Goal: Use online tool/utility: Use online tool/utility

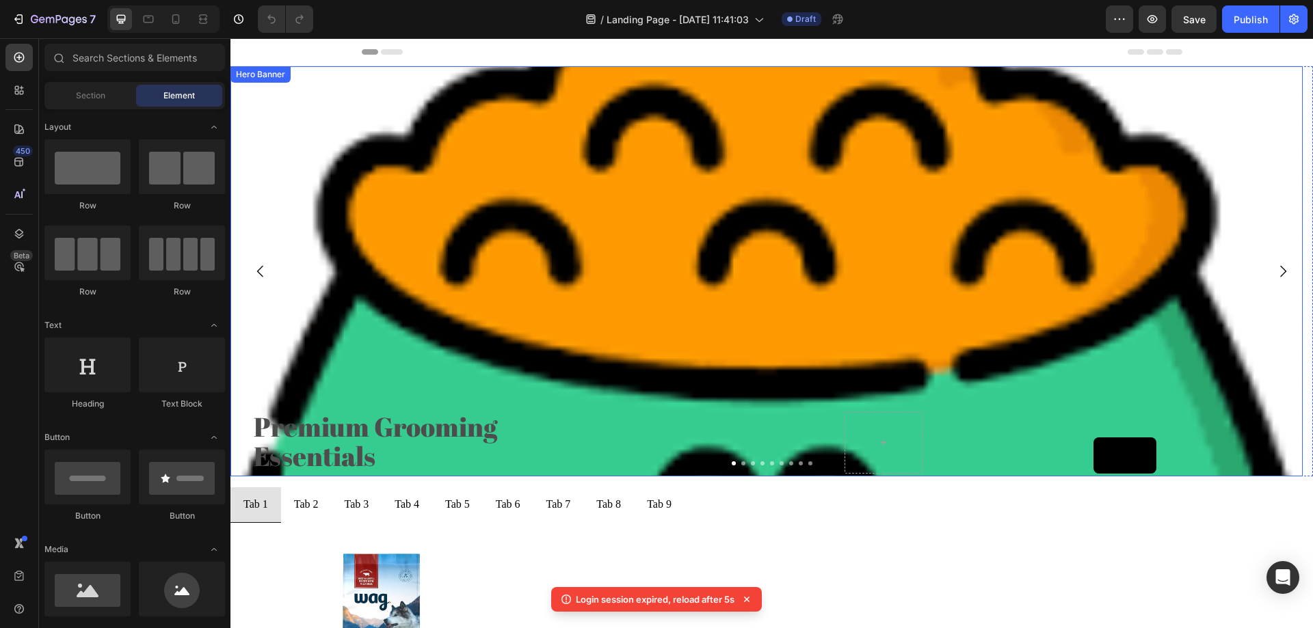
click at [430, 212] on div "Background Image" at bounding box center [766, 373] width 1072 height 615
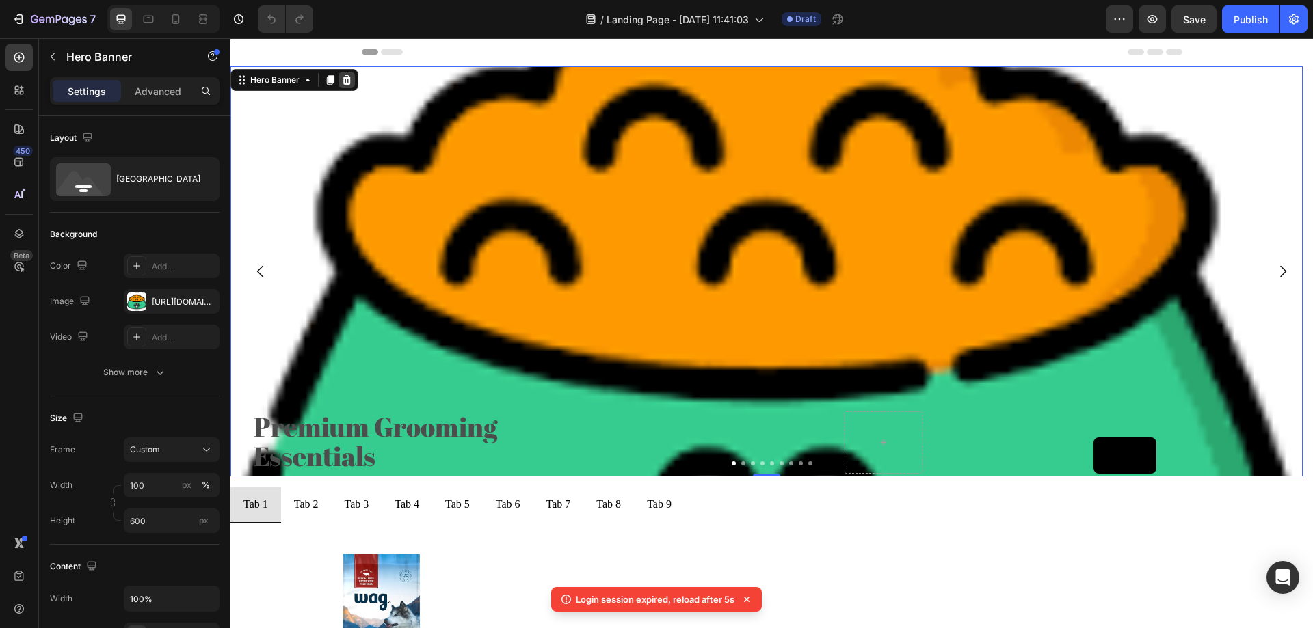
click at [346, 80] on icon at bounding box center [347, 80] width 9 height 10
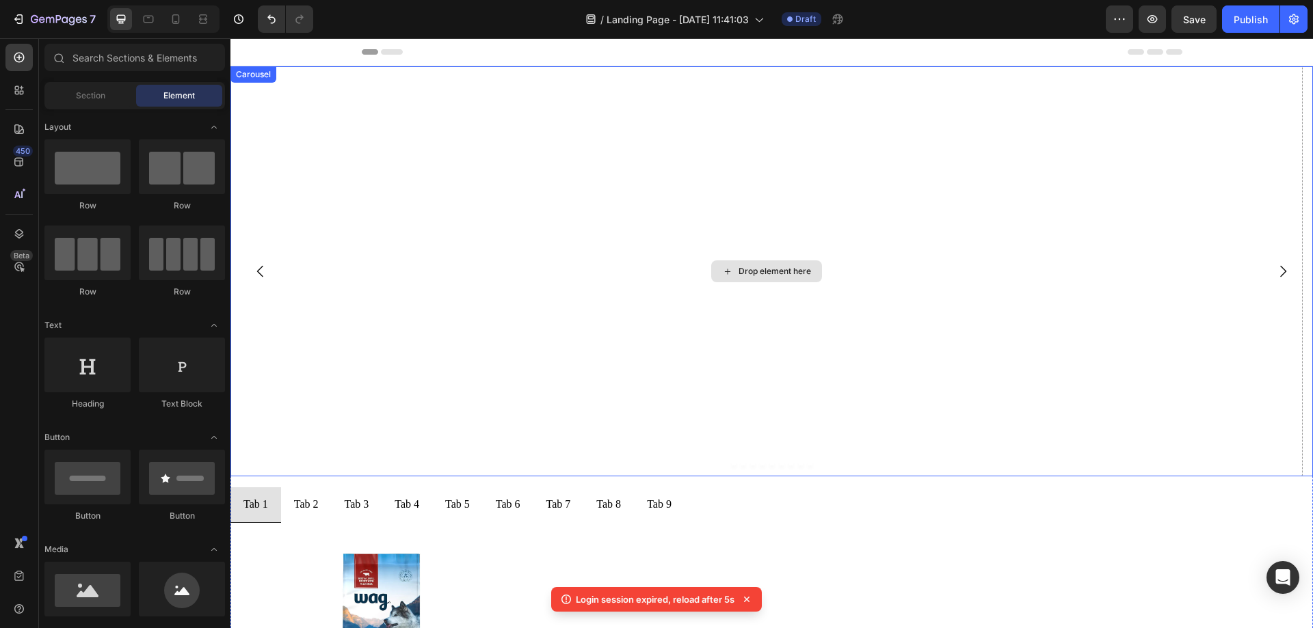
click at [384, 116] on div "Drop element here" at bounding box center [766, 271] width 1072 height 410
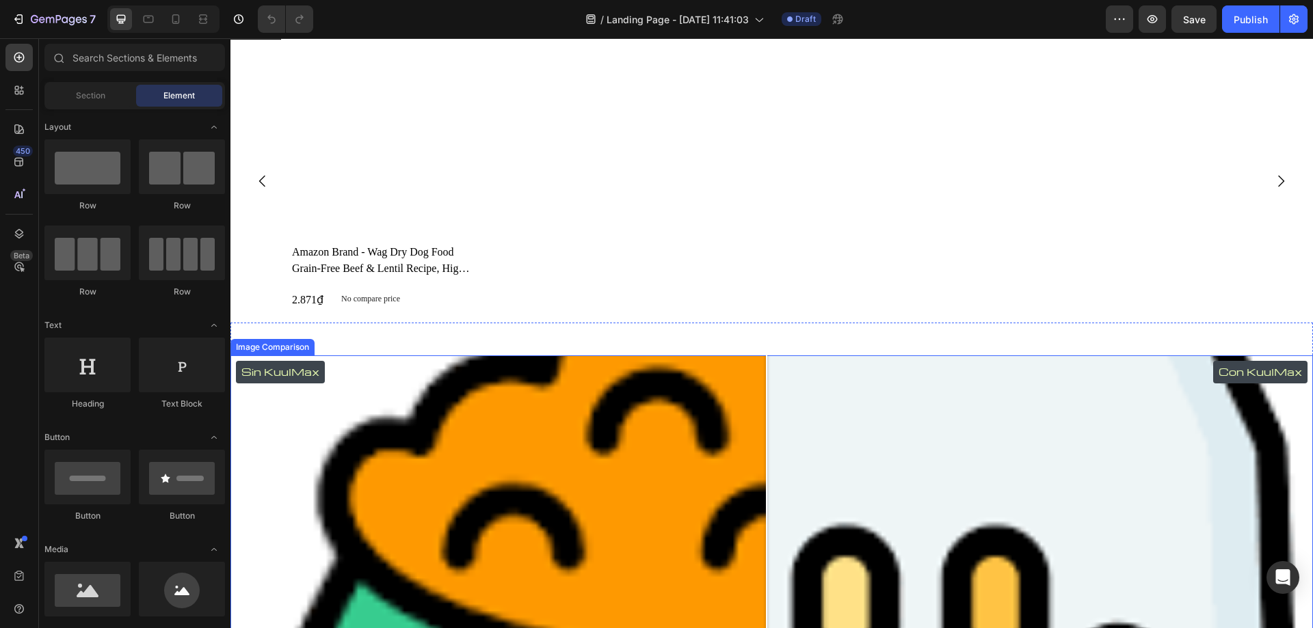
scroll to position [678, 0]
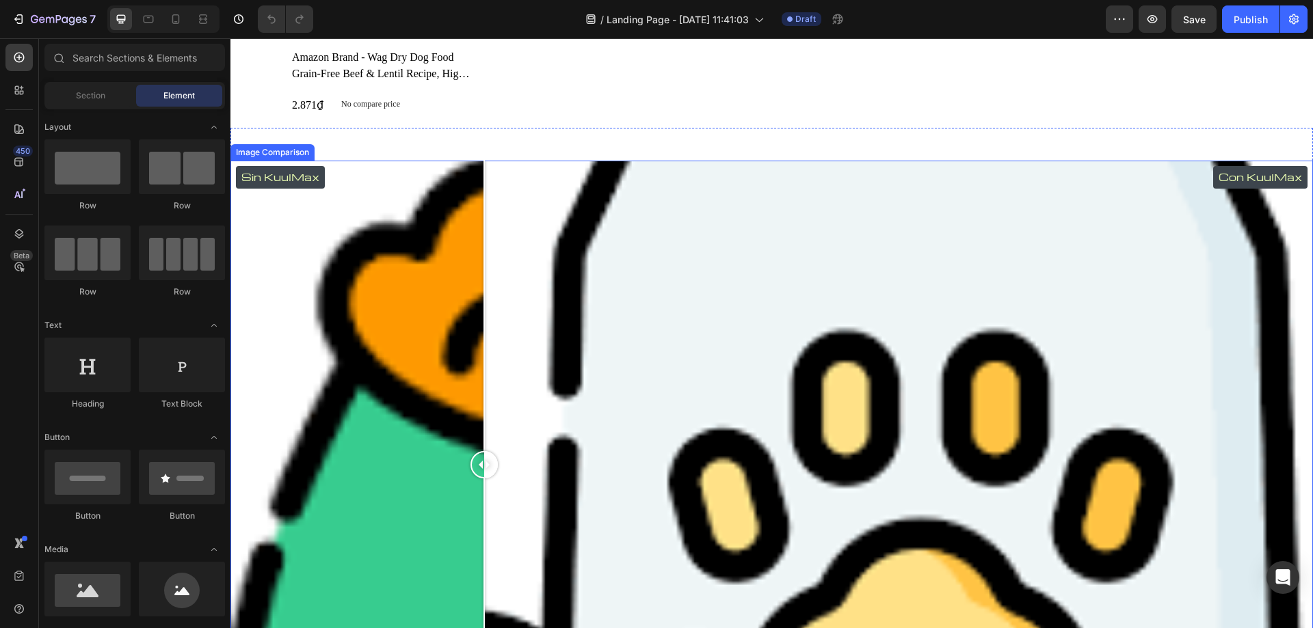
click at [484, 207] on div "Sin KuulMax Con KuulMax" at bounding box center [771, 465] width 1083 height 609
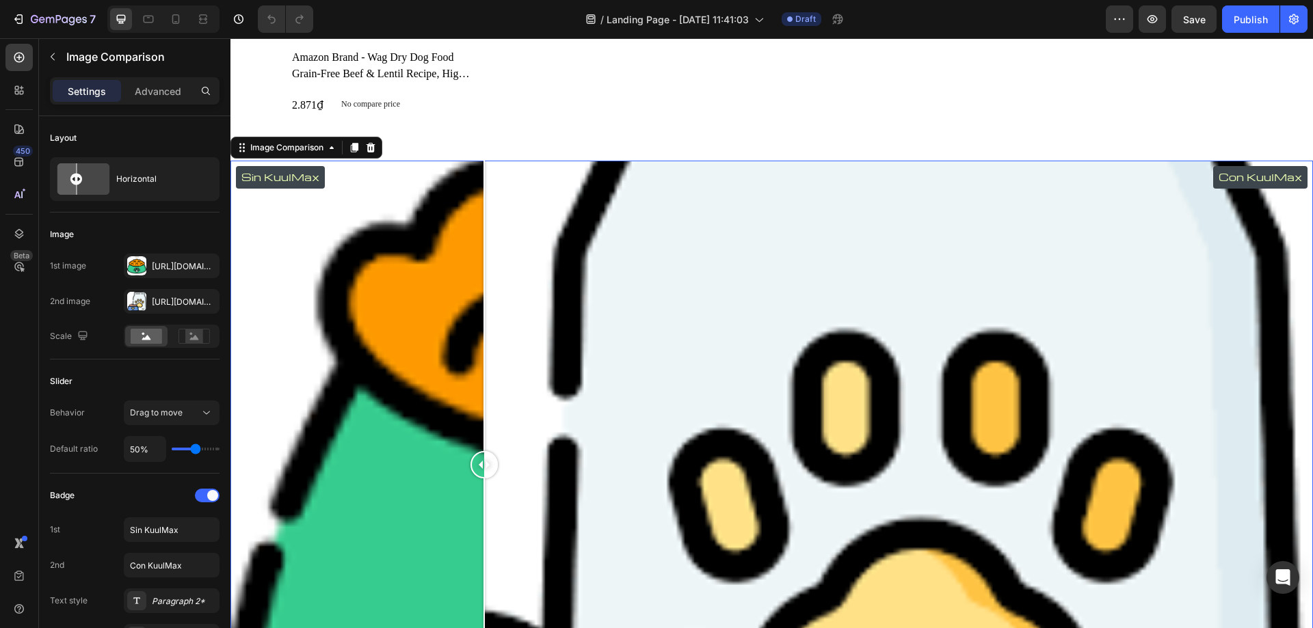
scroll to position [0, 0]
click at [372, 146] on icon at bounding box center [371, 148] width 9 height 10
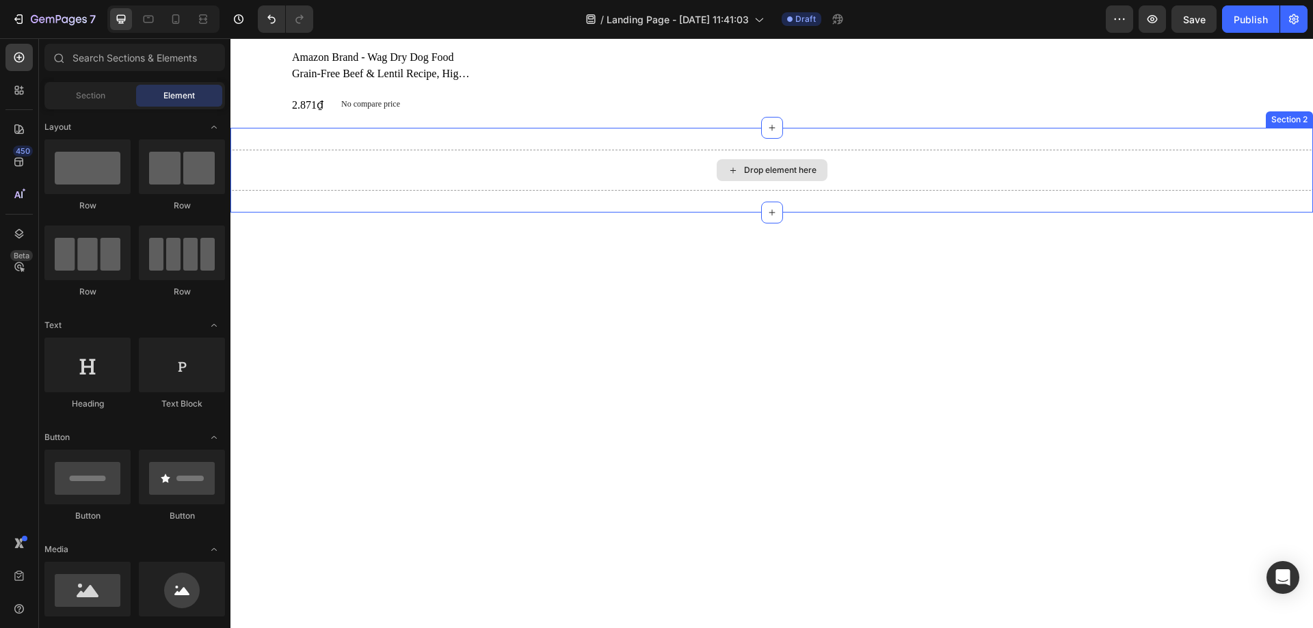
click at [367, 161] on div "Drop element here" at bounding box center [771, 170] width 1083 height 41
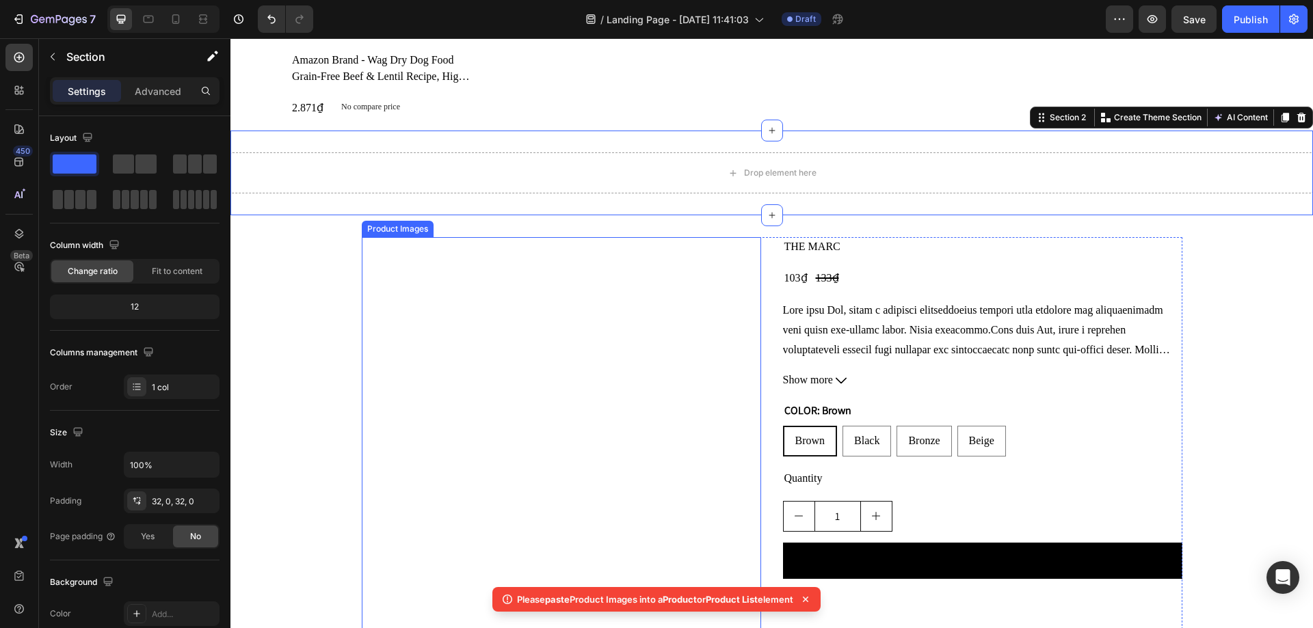
scroll to position [678, 0]
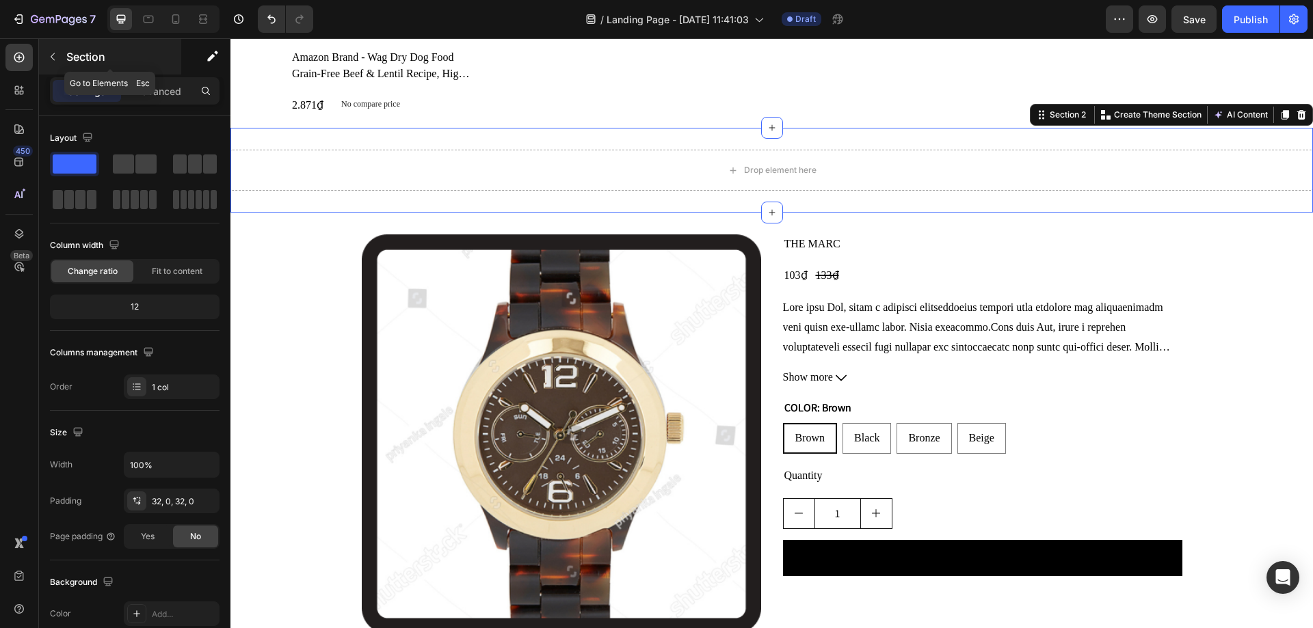
click at [57, 59] on icon "button" at bounding box center [52, 56] width 11 height 11
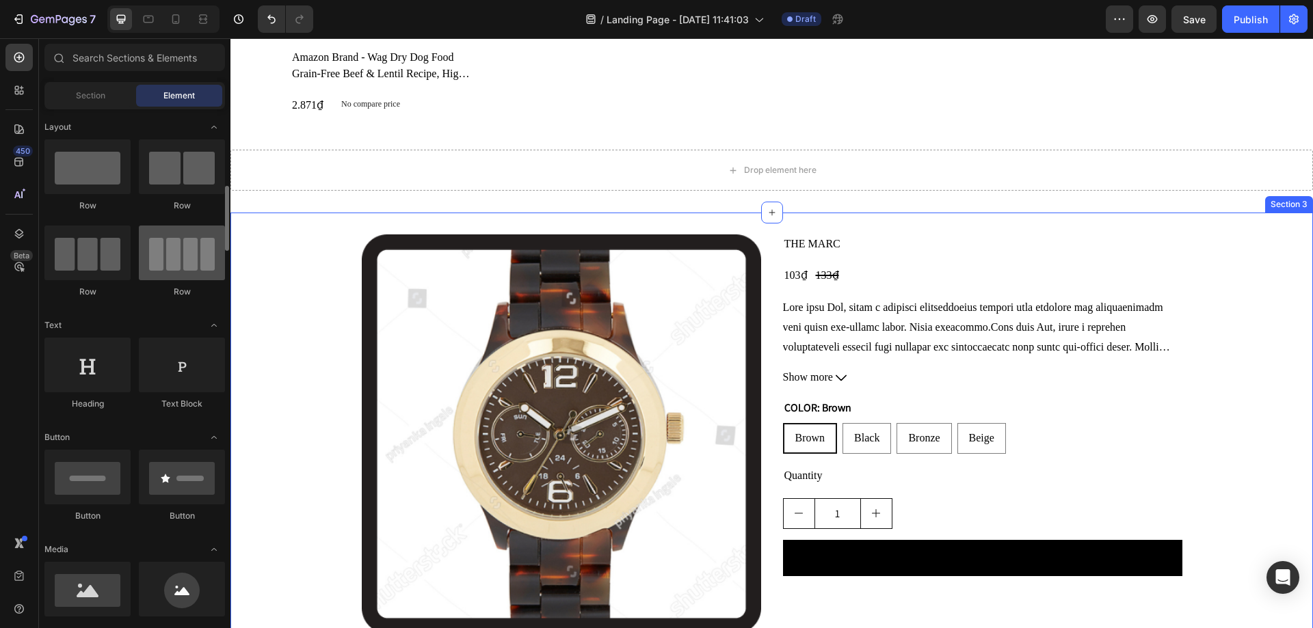
scroll to position [68, 0]
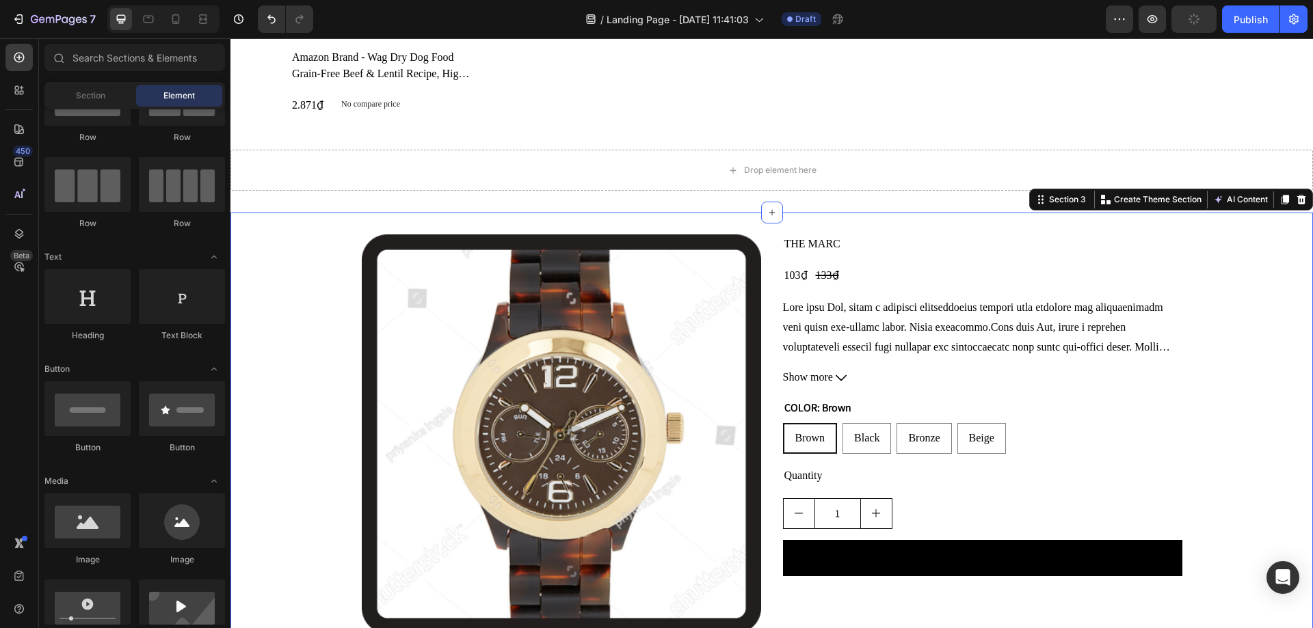
click at [811, 226] on div "Product Images THE MARC Product Title 103₫ Product Price Product Price 133₫ Pro…" at bounding box center [771, 434] width 1083 height 443
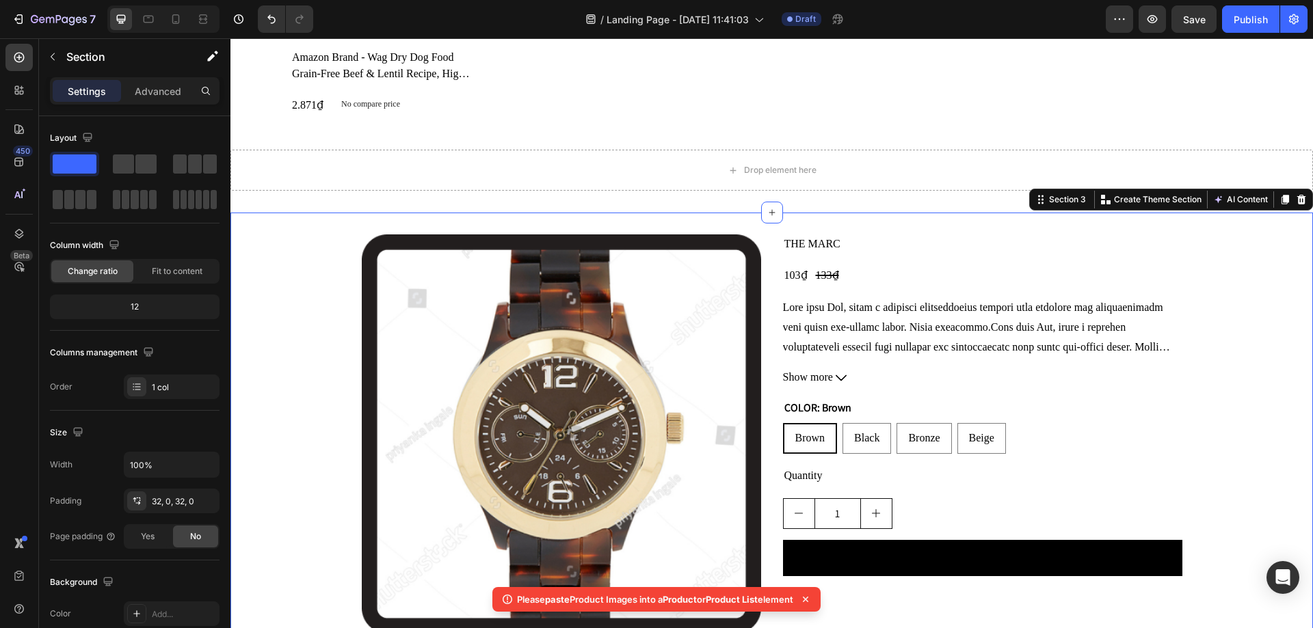
click at [310, 234] on div "Product Images THE MARC Product Title 103₫ Product Price Product Price 133₫ Pro…" at bounding box center [771, 434] width 1083 height 443
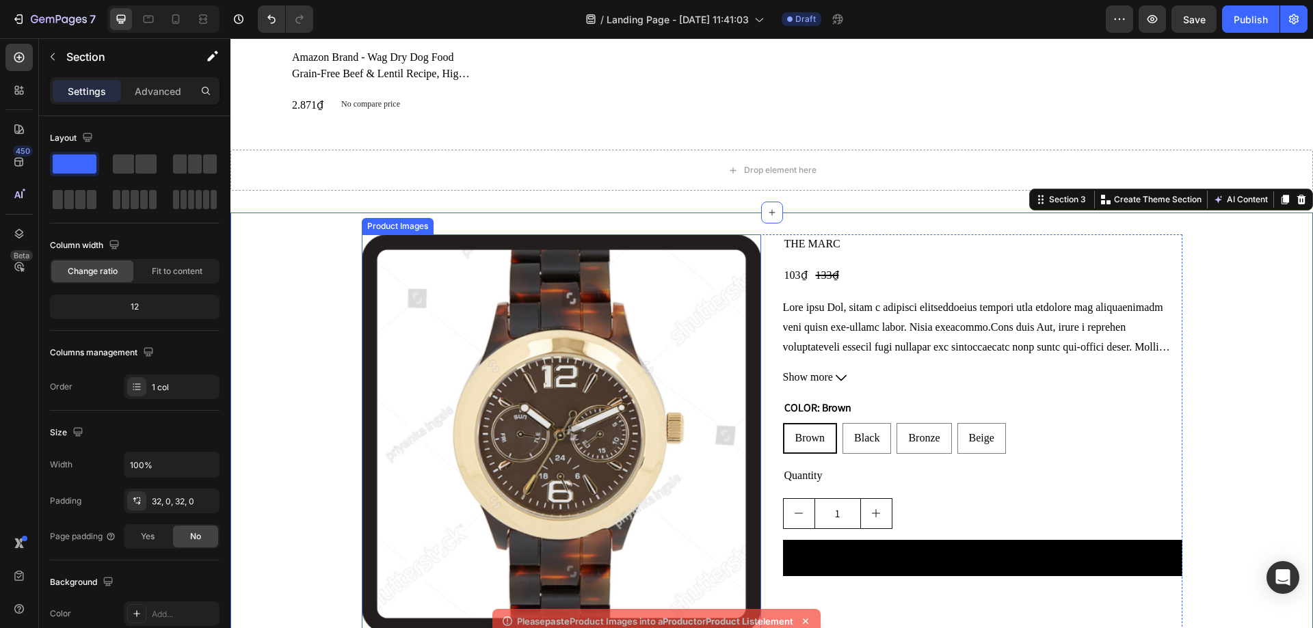
click at [557, 254] on img at bounding box center [561, 434] width 399 height 399
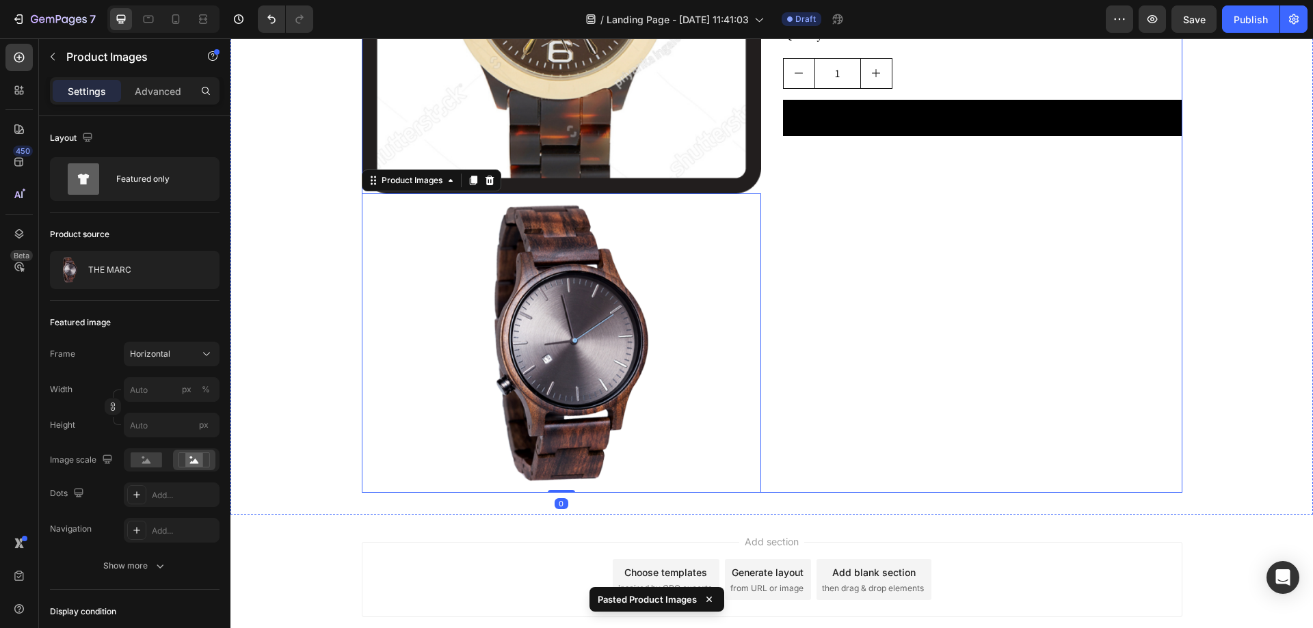
scroll to position [1065, 0]
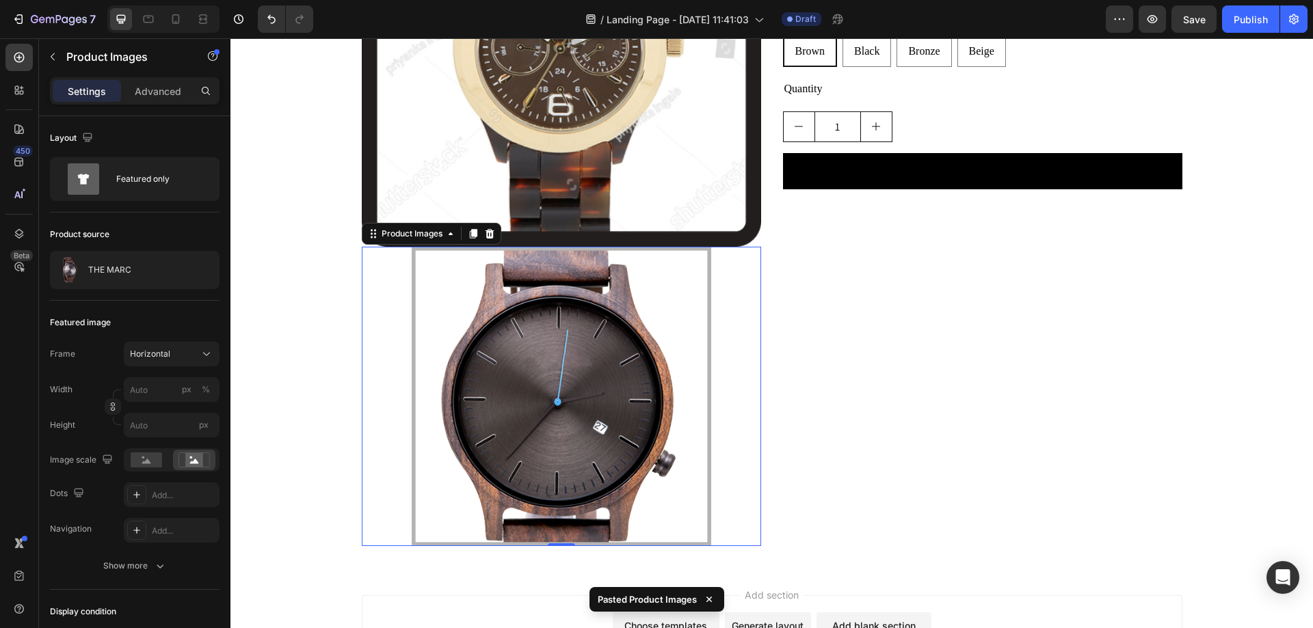
click at [555, 356] on img at bounding box center [561, 397] width 399 height 300
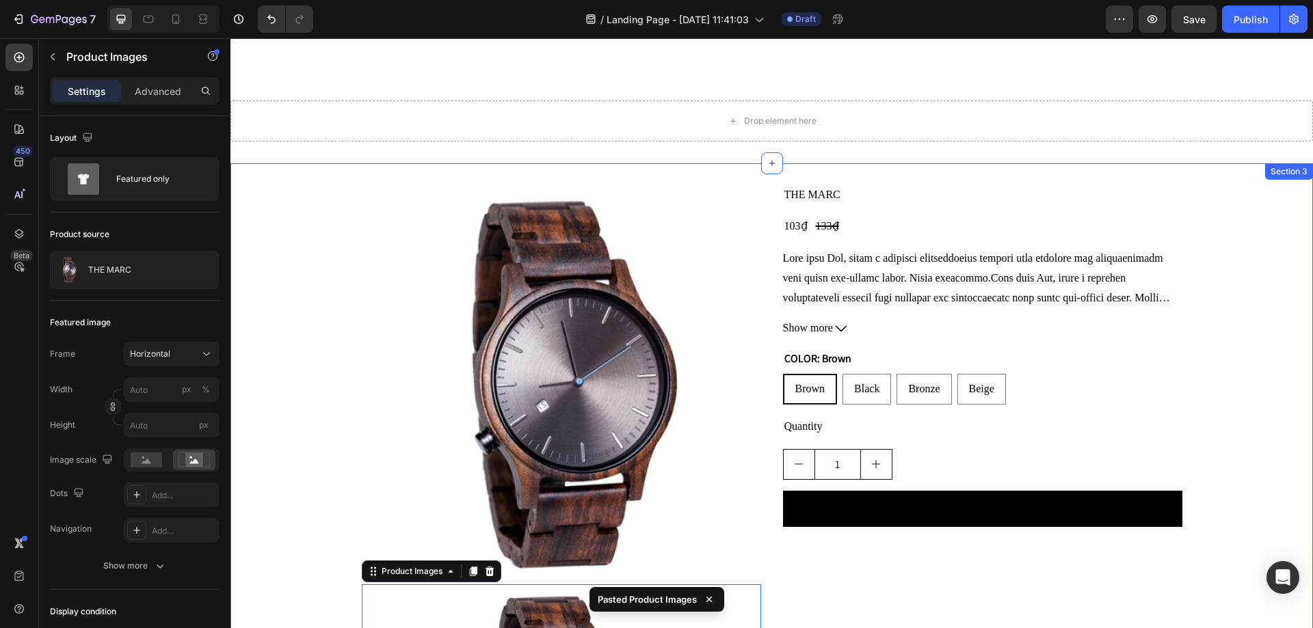
scroll to position [831, 0]
